Goal: Information Seeking & Learning: Learn about a topic

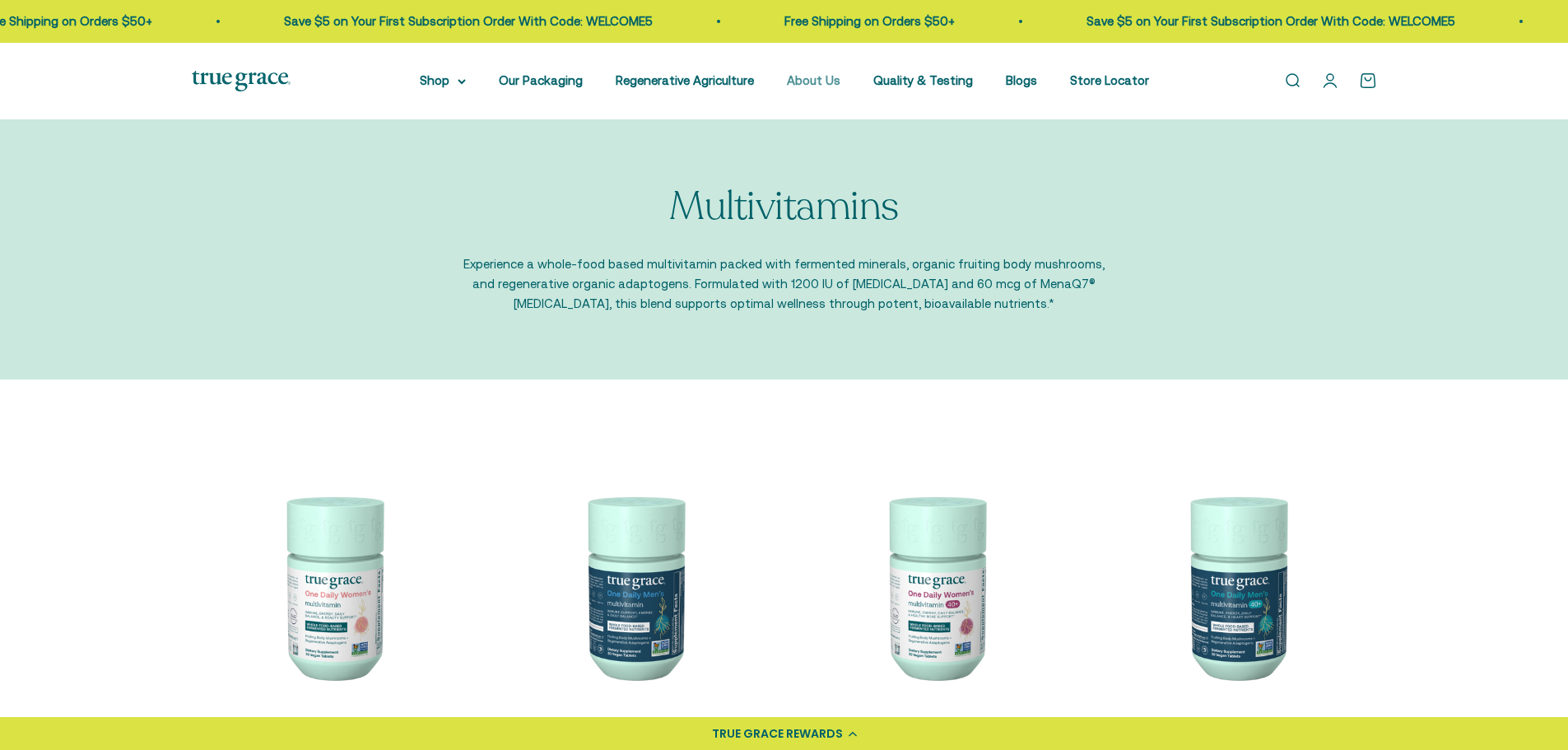
click at [834, 80] on link "About Us" at bounding box center [814, 81] width 53 height 14
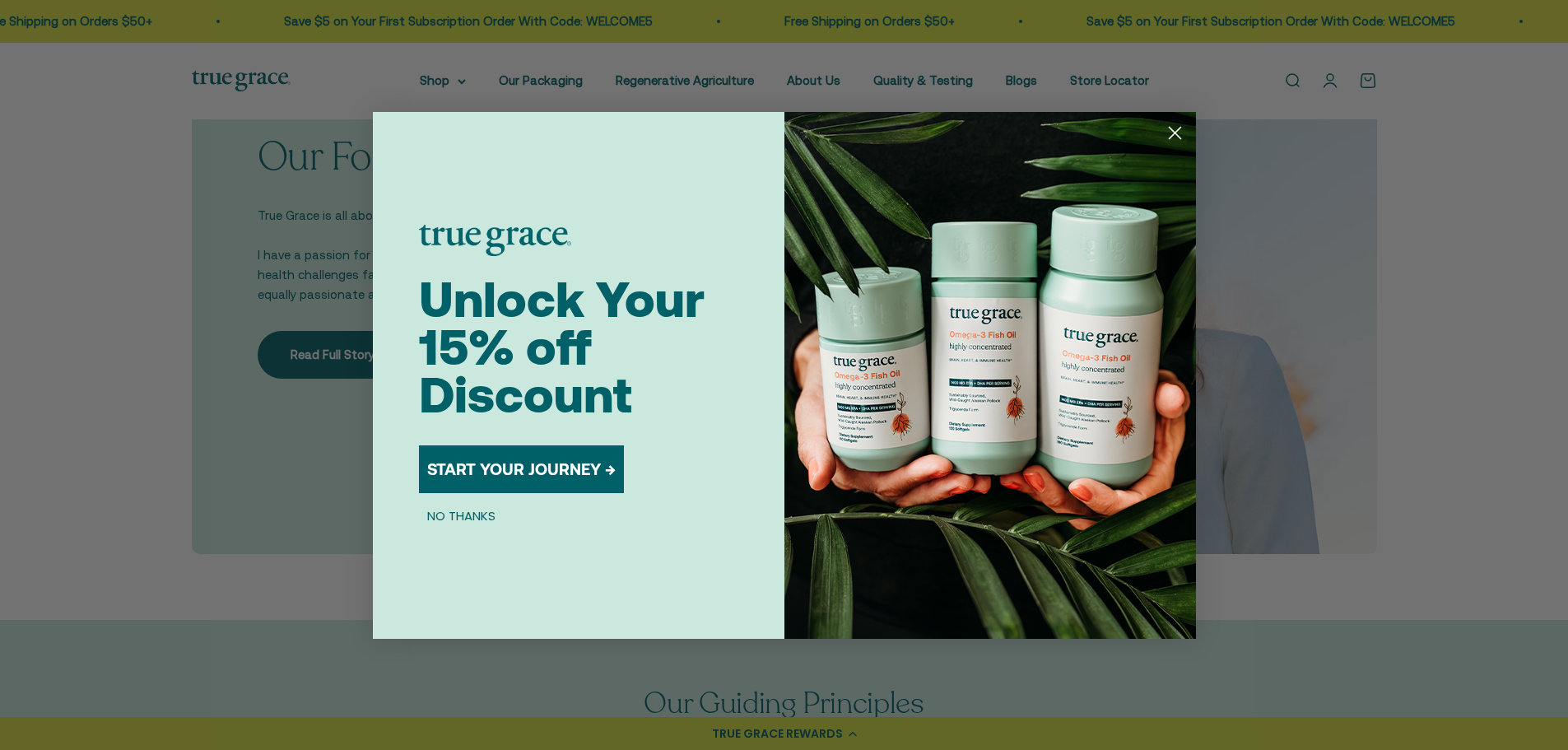
scroll to position [1153, 0]
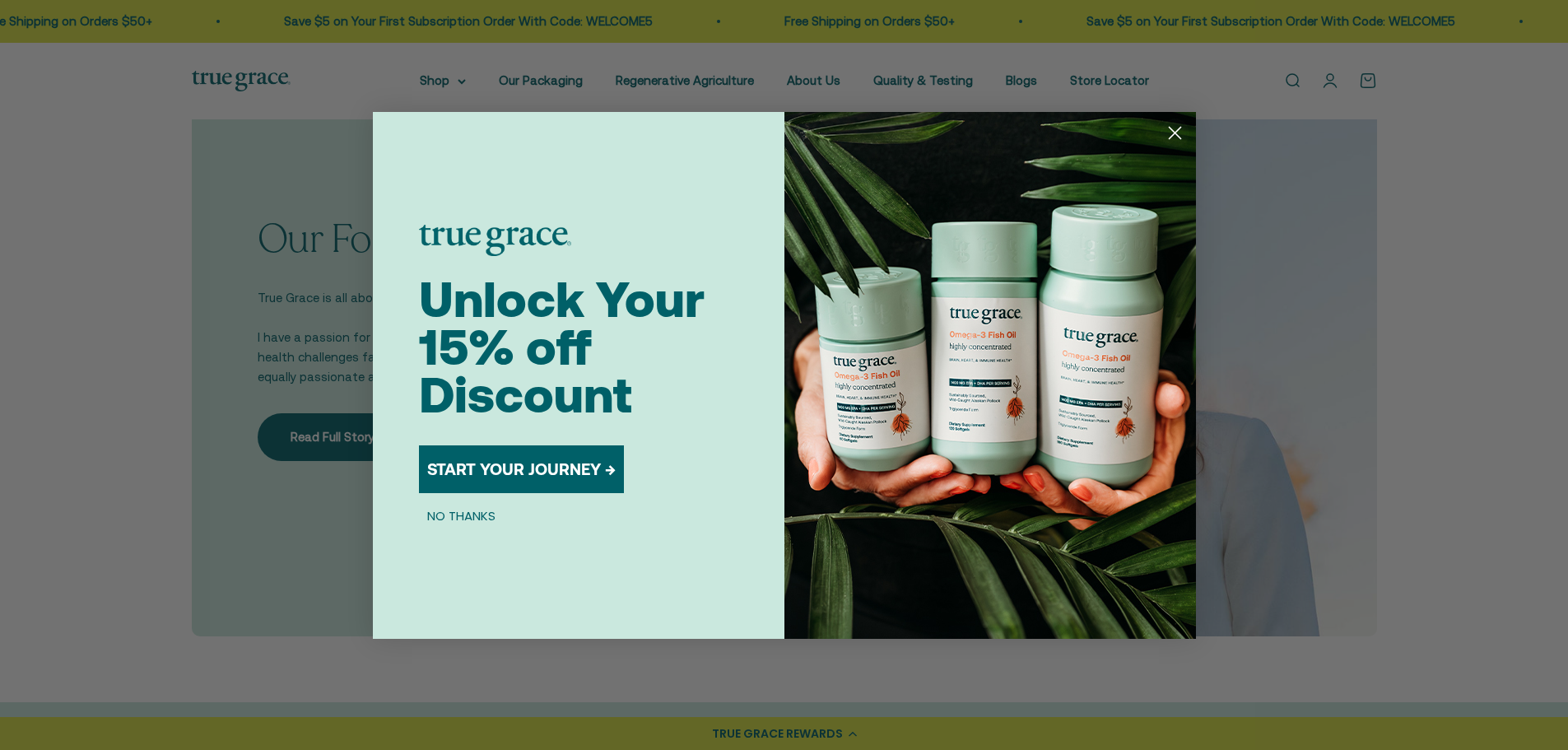
click at [1179, 133] on circle "Close dialog" at bounding box center [1175, 132] width 27 height 27
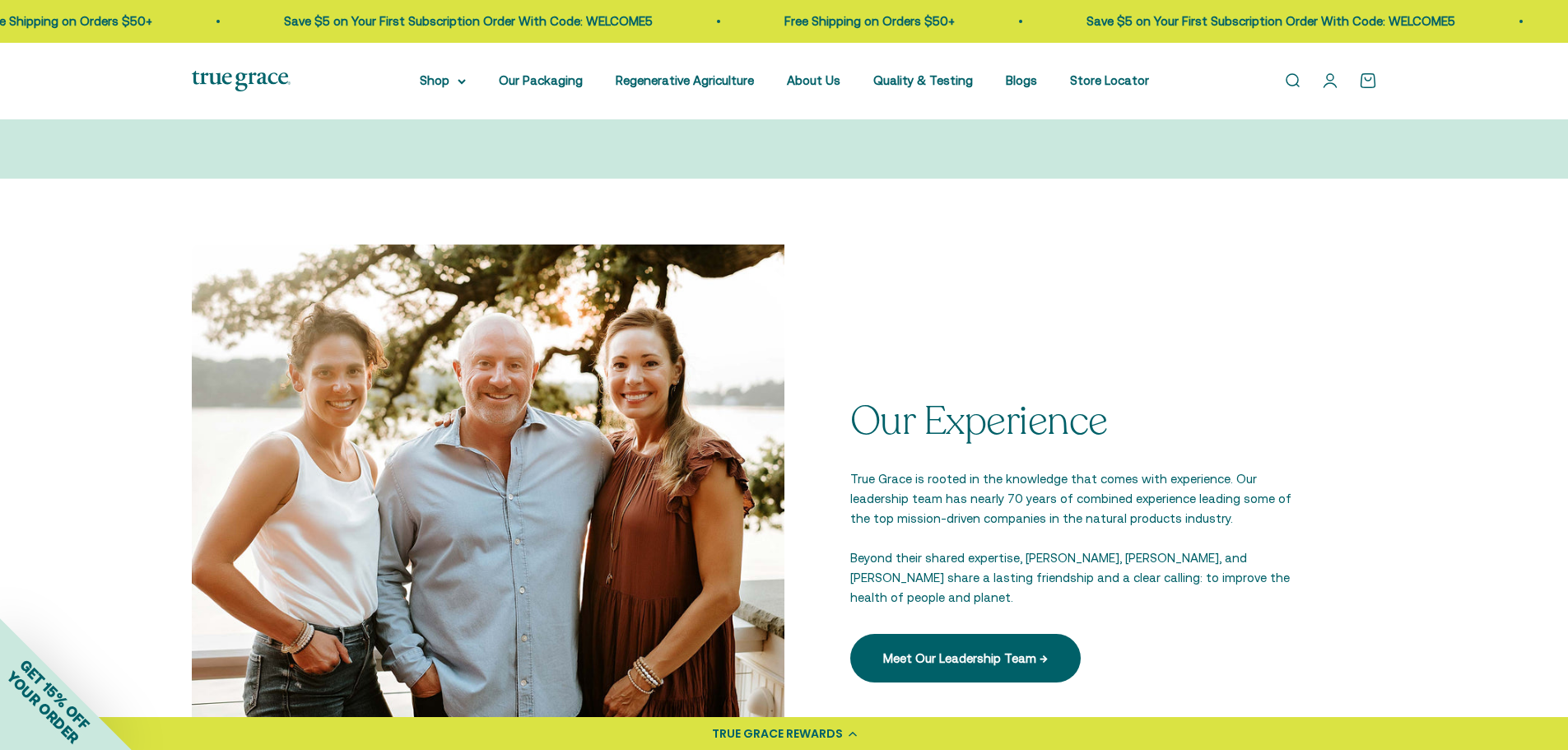
scroll to position [2223, 0]
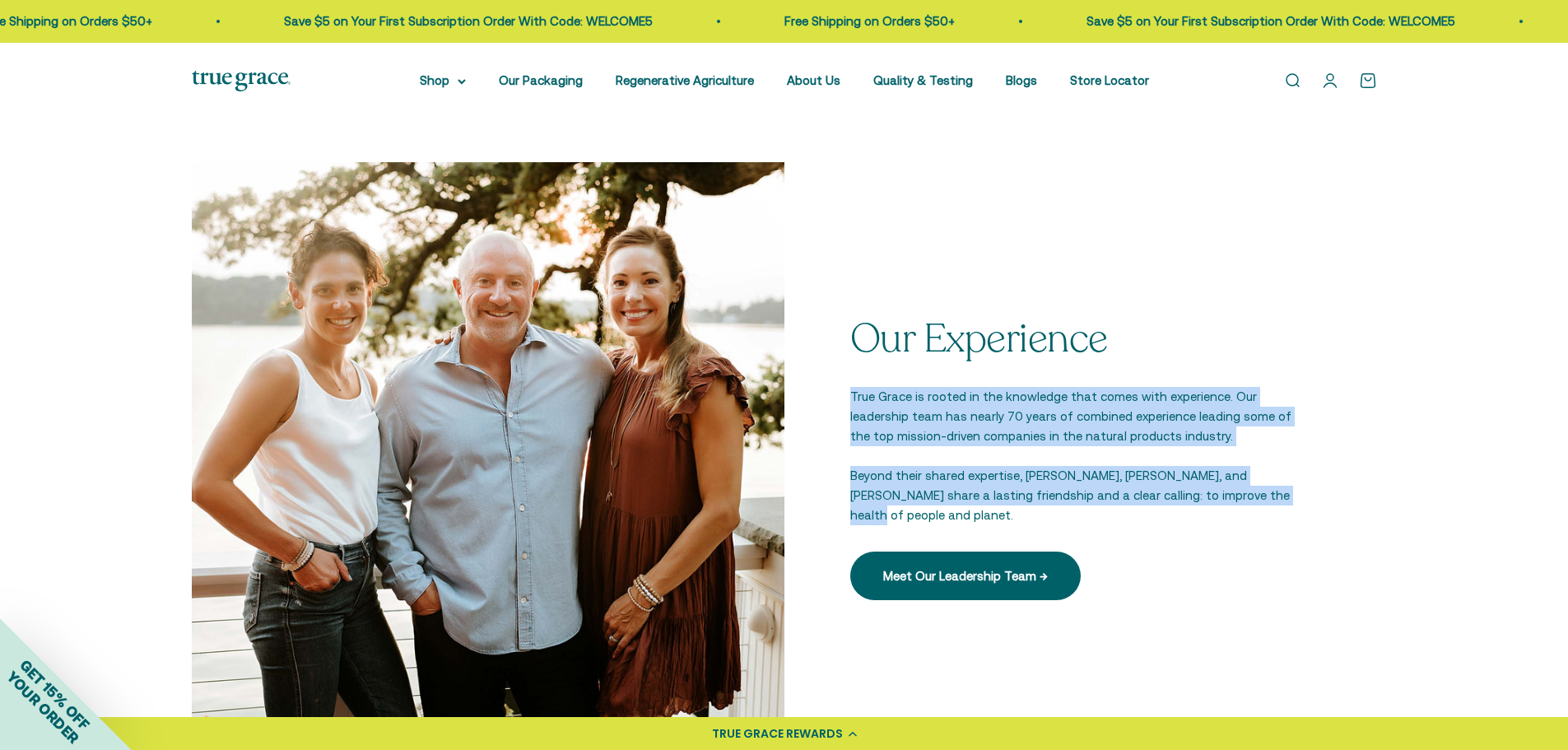
drag, startPoint x: 1224, startPoint y: 500, endPoint x: 853, endPoint y: 411, distance: 381.5
click at [853, 411] on div "Our Experience True Grace is rooted in the knowledge that comes with experience…" at bounding box center [1081, 459] width 461 height 283
copy div "True Grace is rooted in the knowledge that comes with experience. Our leadershi…"
